Goal: Task Accomplishment & Management: Complete application form

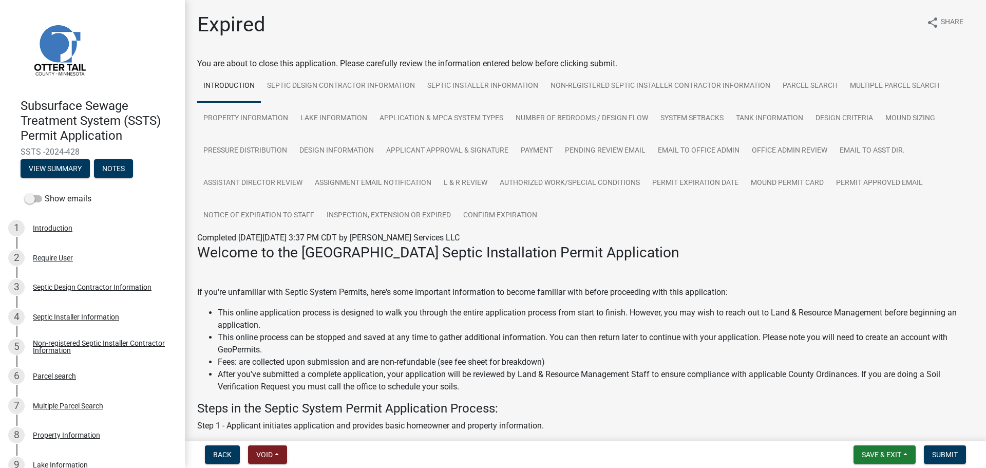
scroll to position [669, 0]
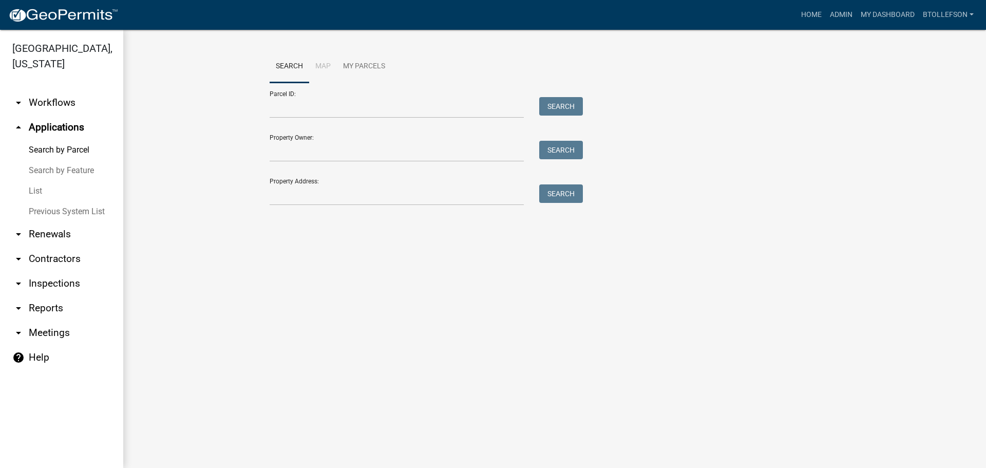
click at [46, 107] on link "arrow_drop_down Workflows" at bounding box center [61, 102] width 123 height 25
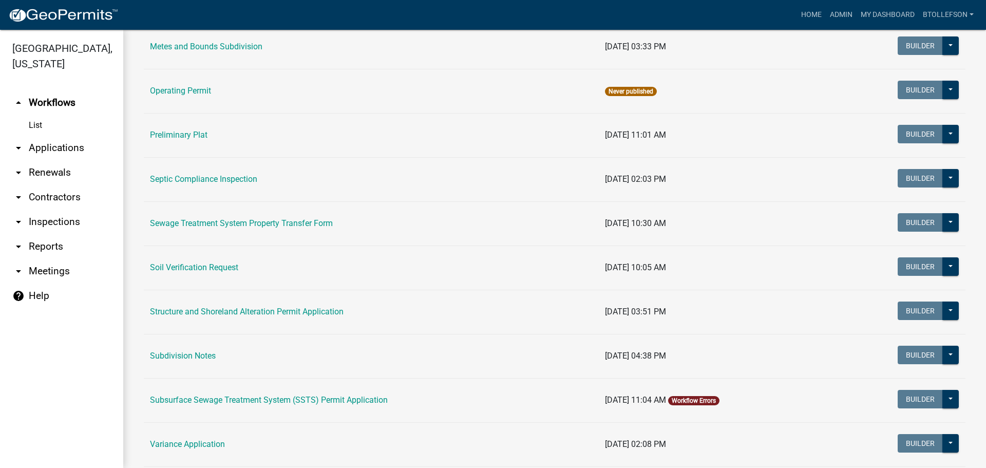
scroll to position [514, 0]
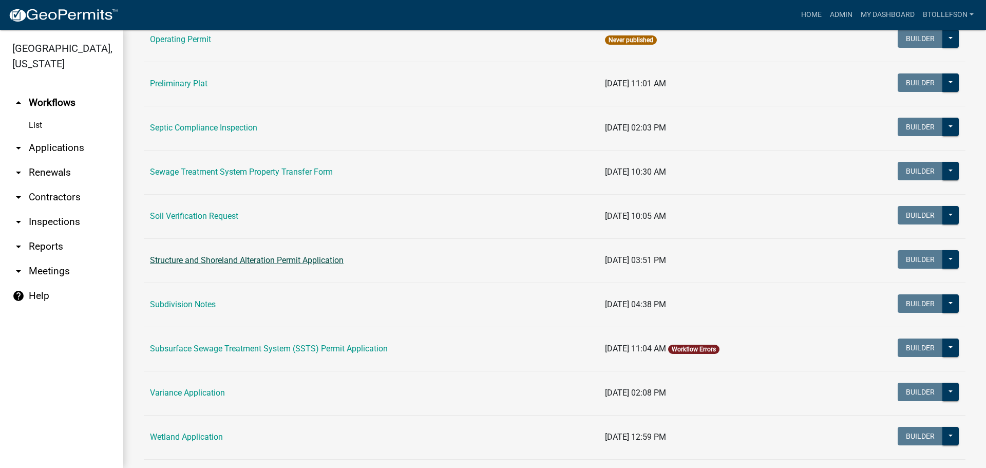
click at [251, 258] on link "Structure and Shoreland Alteration Permit Application" at bounding box center [247, 260] width 194 height 10
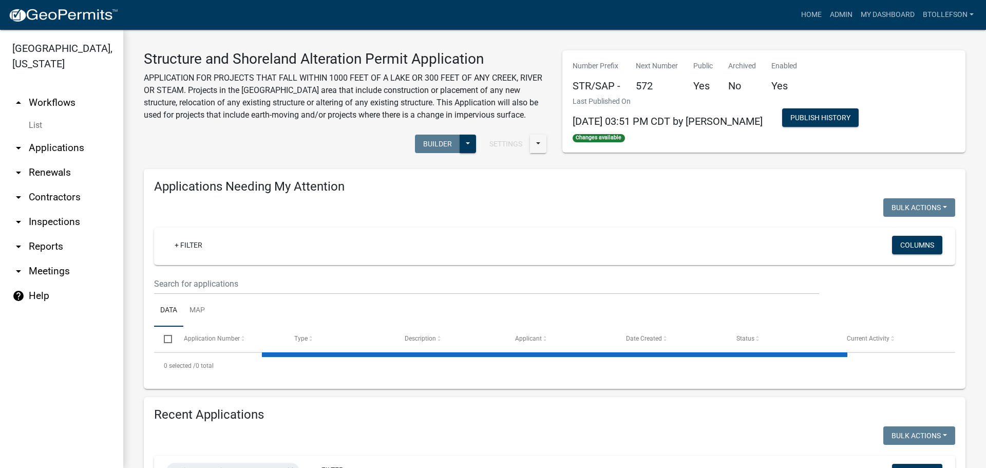
select select "3: 100"
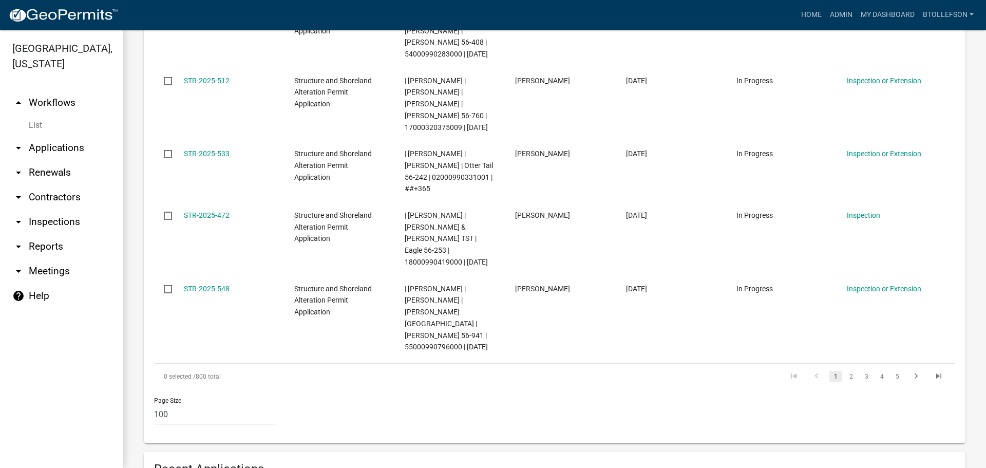
scroll to position [6762, 0]
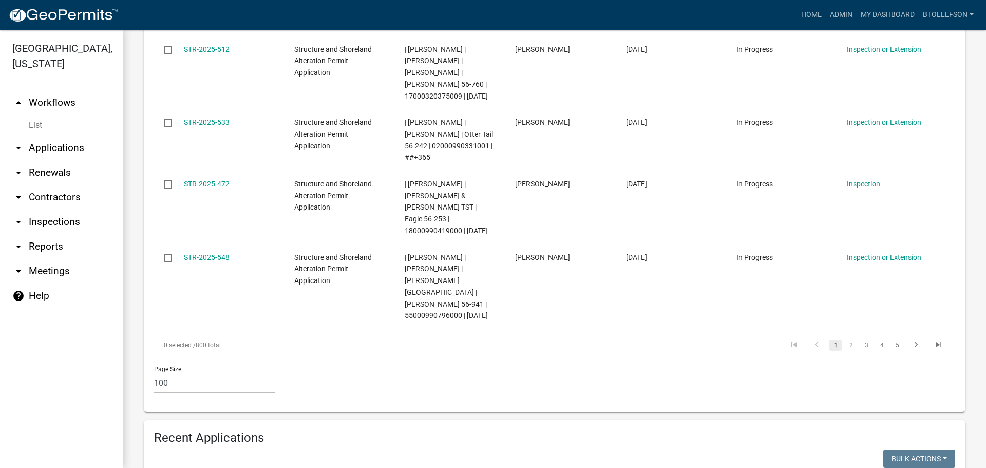
click at [228, 273] on input "2025-182" at bounding box center [238, 275] width 94 height 21
type input "2025-"
select select "3: 100"
type input "2025-534"
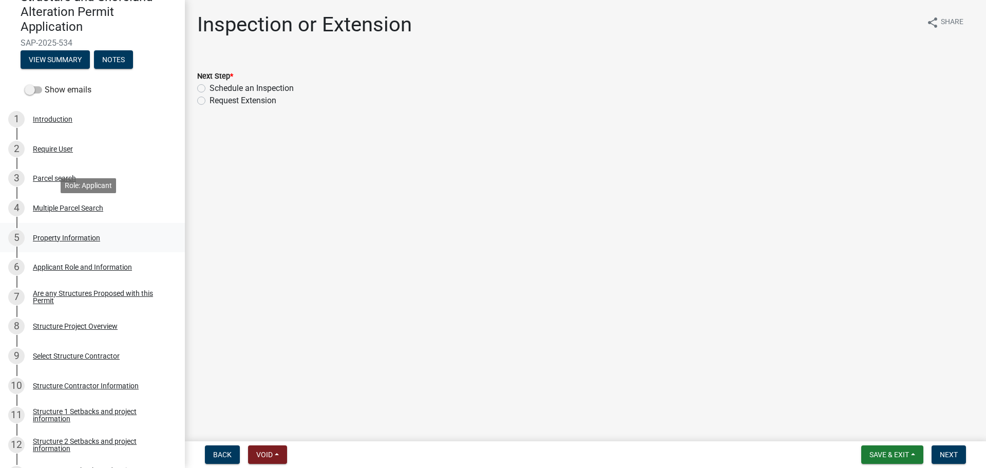
scroll to position [257, 0]
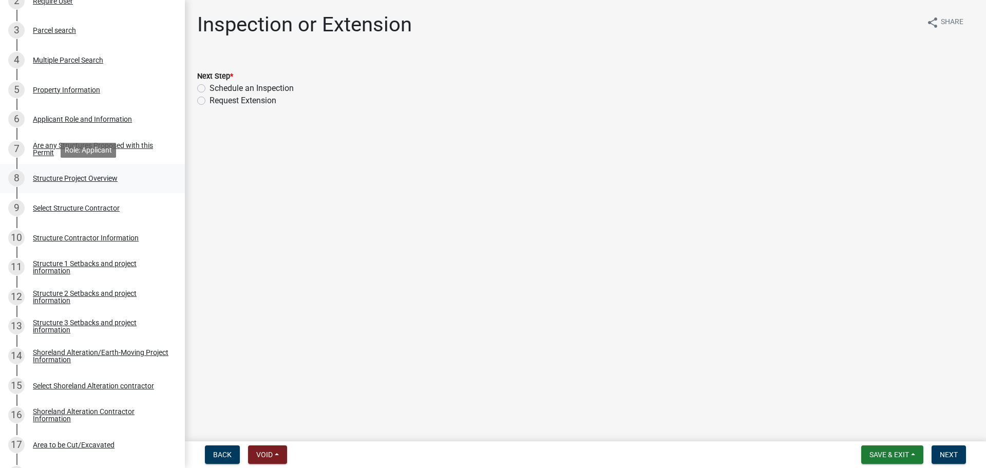
click at [68, 180] on div "Structure Project Overview" at bounding box center [75, 178] width 85 height 7
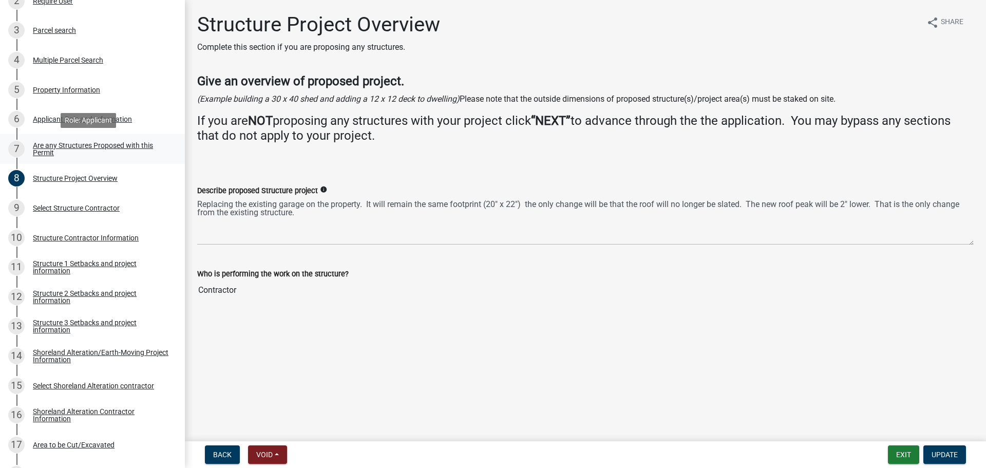
click at [76, 151] on div "Are any Structures Proposed with this Permit" at bounding box center [101, 149] width 136 height 14
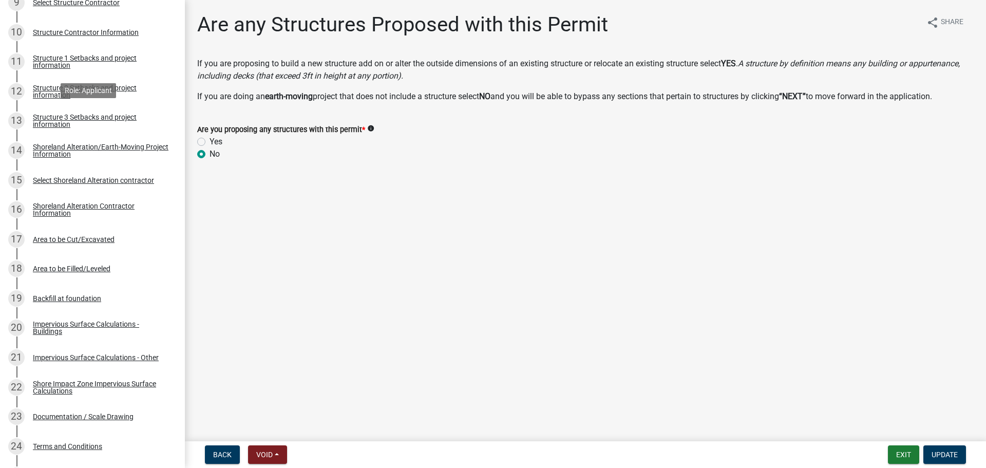
scroll to position [959, 0]
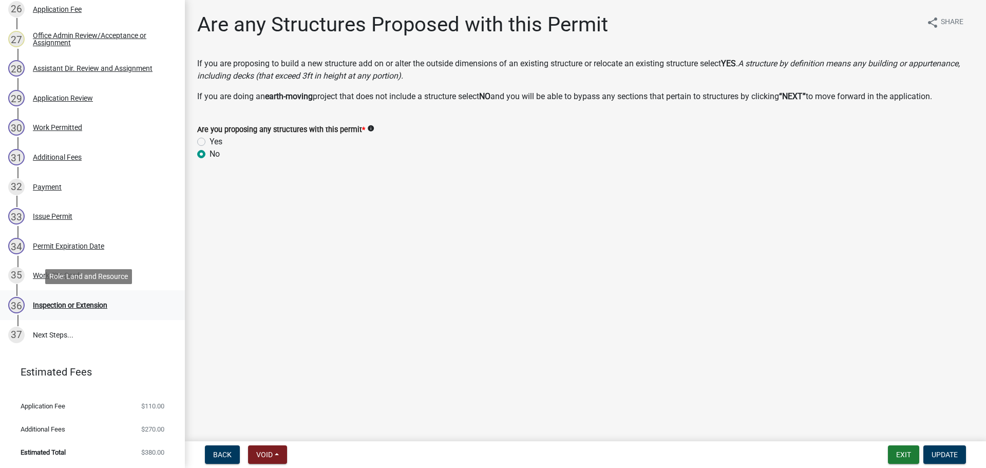
click at [88, 303] on div "Inspection or Extension" at bounding box center [70, 305] width 74 height 7
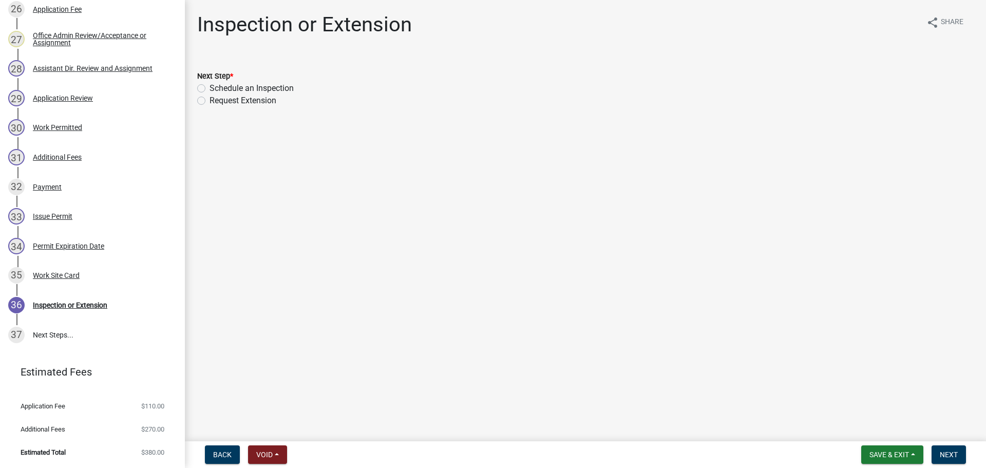
click at [208, 87] on div "Schedule an Inspection" at bounding box center [585, 88] width 777 height 12
click at [210, 87] on label "Schedule an Inspection" at bounding box center [252, 88] width 84 height 12
click at [210, 87] on input "Schedule an Inspection" at bounding box center [213, 85] width 7 height 7
radio input "true"
click at [943, 454] on span "Next" at bounding box center [949, 455] width 18 height 8
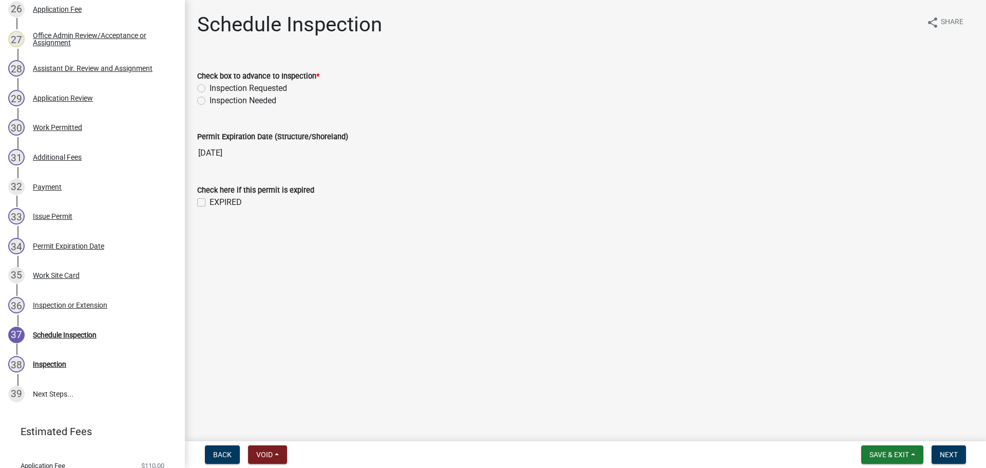
scroll to position [1018, 0]
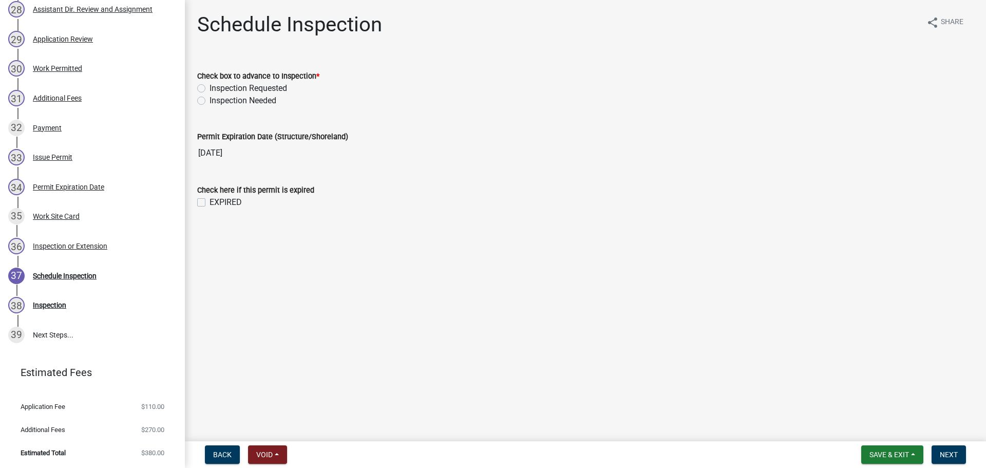
click at [210, 87] on label "Inspection Requested" at bounding box center [249, 88] width 78 height 12
click at [210, 87] on input "Inspection Requested" at bounding box center [213, 85] width 7 height 7
radio input "true"
click at [945, 455] on span "Next" at bounding box center [949, 455] width 18 height 8
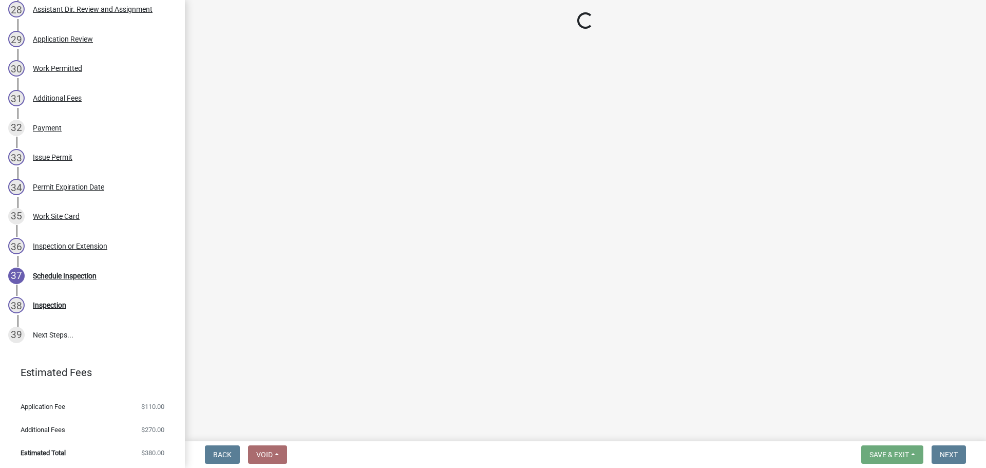
select select "710d5f49-2663-4e73-9718-d0c4e189f5ed"
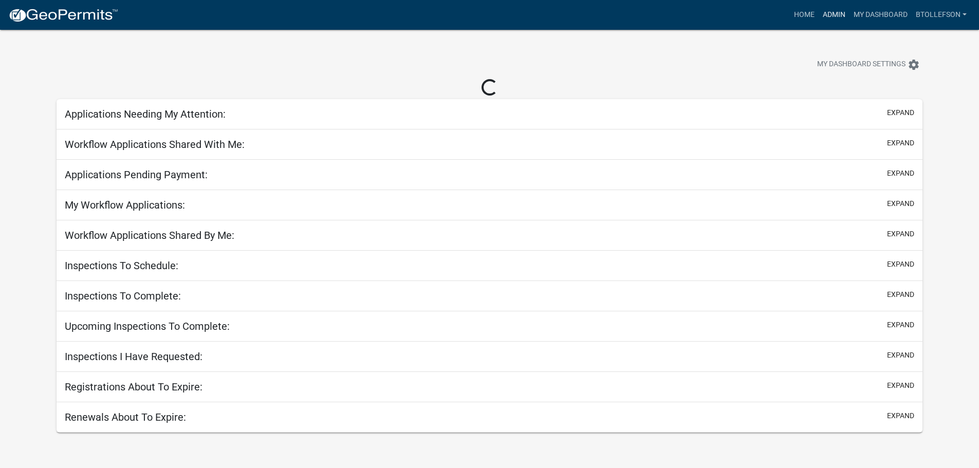
click at [825, 14] on link "Admin" at bounding box center [833, 15] width 31 height 20
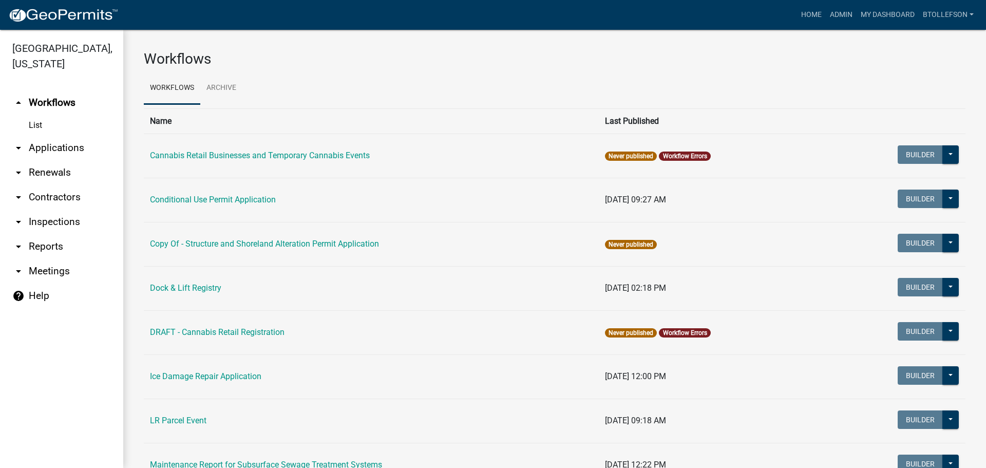
click at [67, 146] on link "arrow_drop_down Applications" at bounding box center [61, 148] width 123 height 25
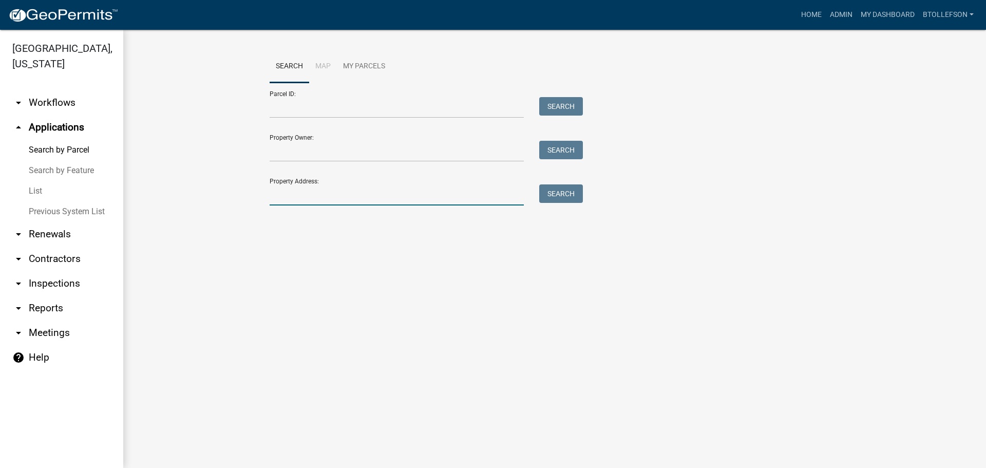
click at [310, 194] on input "Property Address:" at bounding box center [397, 194] width 254 height 21
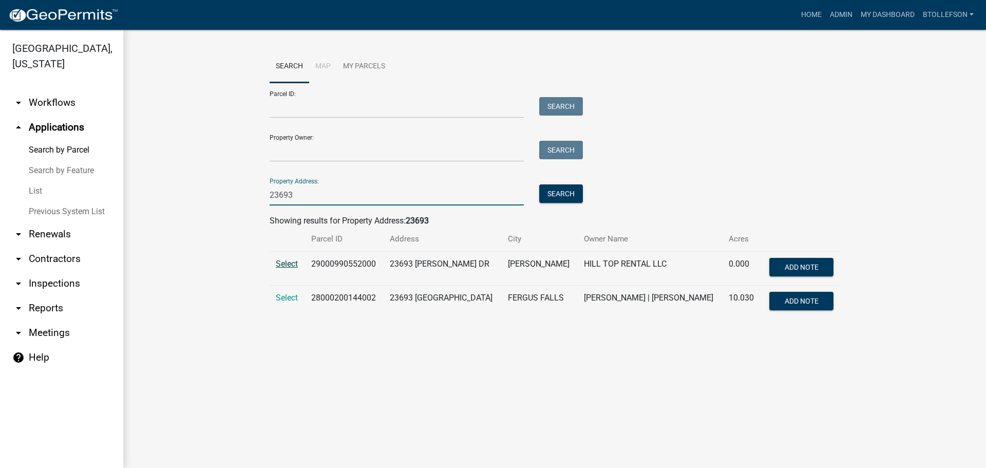
type input "23693"
click at [291, 263] on span "Select" at bounding box center [287, 264] width 22 height 10
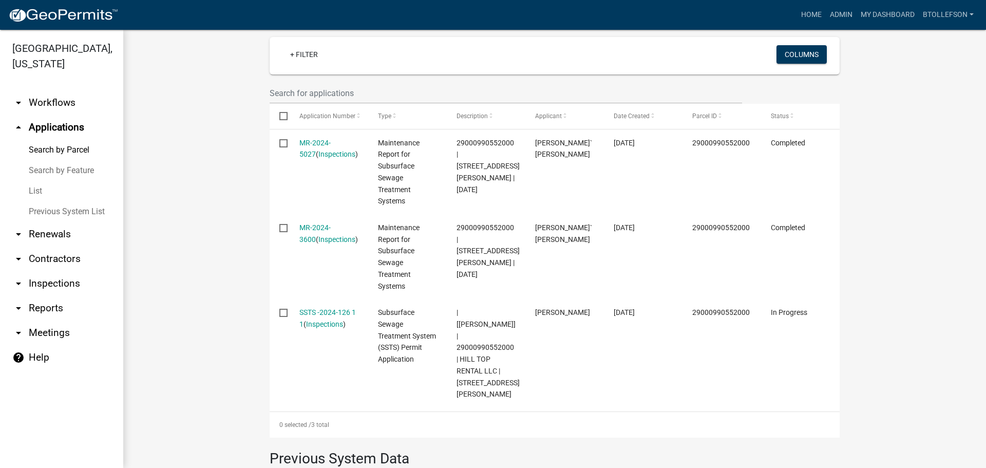
scroll to position [308, 0]
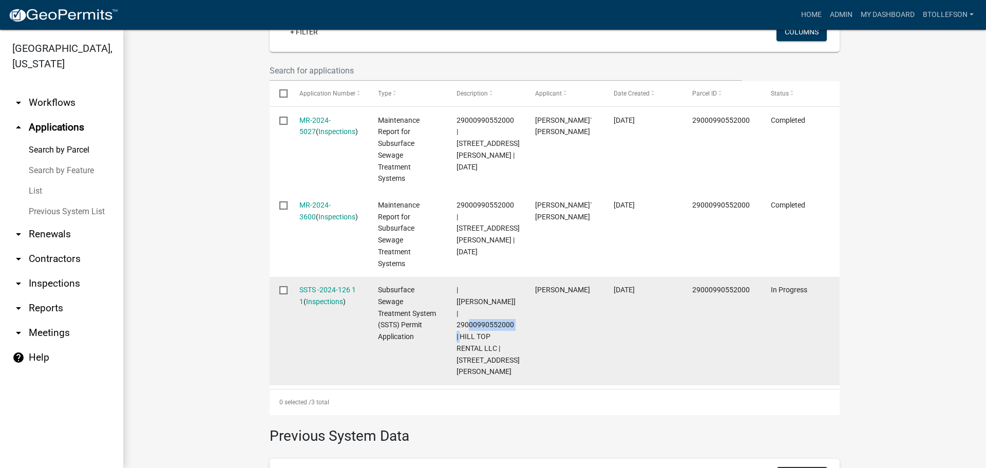
drag, startPoint x: 509, startPoint y: 315, endPoint x: 453, endPoint y: 314, distance: 56.5
click at [457, 314] on span "| [[PERSON_NAME]] | 29000990552000 | HILL TOP RENTAL LLC | [STREET_ADDRESS][PER…" at bounding box center [488, 331] width 63 height 90
copy span "29000990552000"
click at [320, 283] on datatable-body-cell "SSTS -2024-126 1 1 ( Inspections )" at bounding box center [328, 331] width 79 height 108
click at [319, 288] on link "SSTS -2024-126 1 1" at bounding box center [328, 296] width 57 height 20
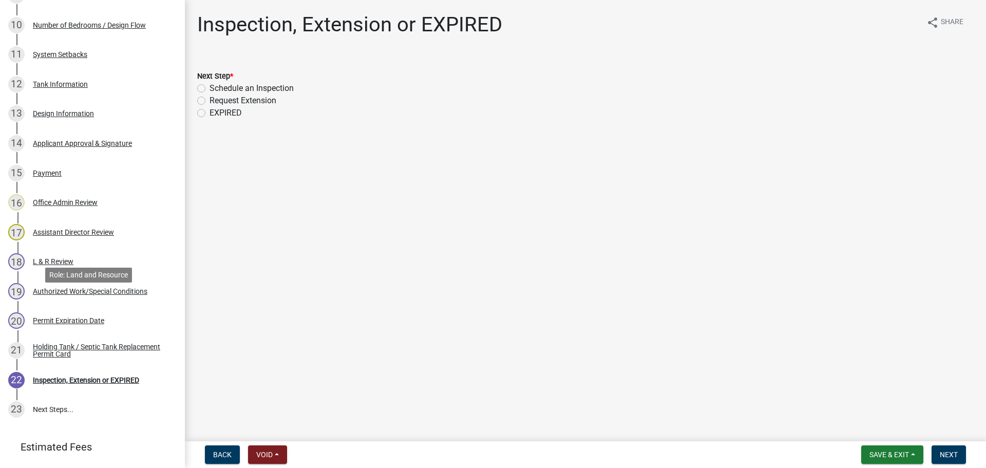
scroll to position [411, 0]
